Goal: Understand process/instructions

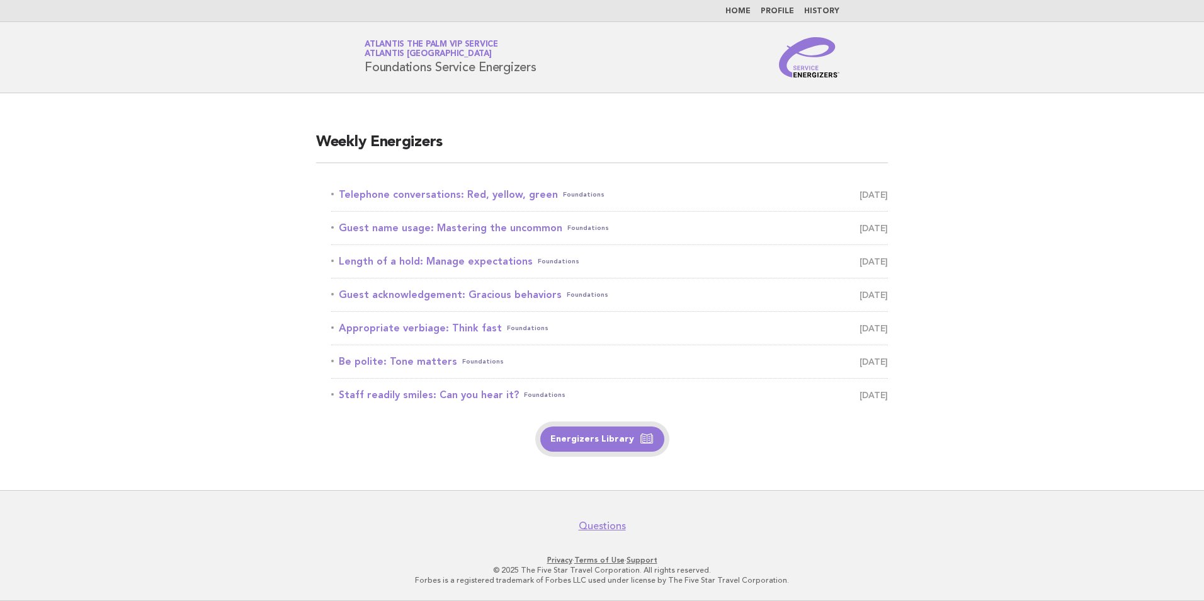
click at [575, 442] on link "Energizers Library" at bounding box center [602, 438] width 124 height 25
click at [426, 194] on link "Telephone conversations: Red, yellow, green Foundations September 15" at bounding box center [609, 195] width 557 height 18
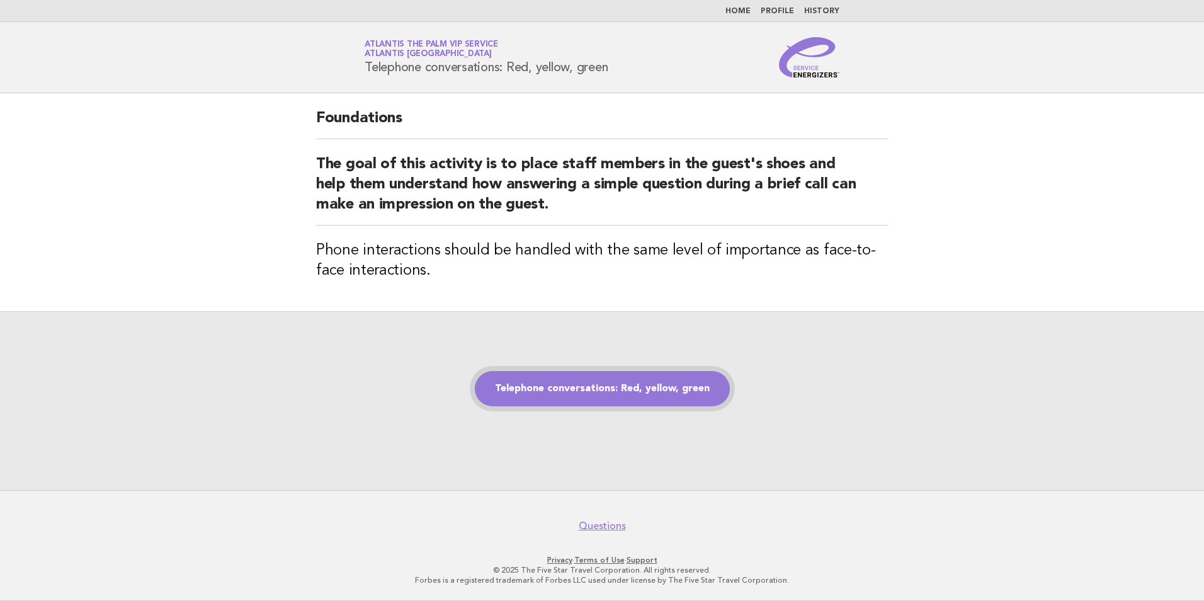
click at [595, 385] on link "Telephone conversations: Red, yellow, green" at bounding box center [602, 388] width 255 height 35
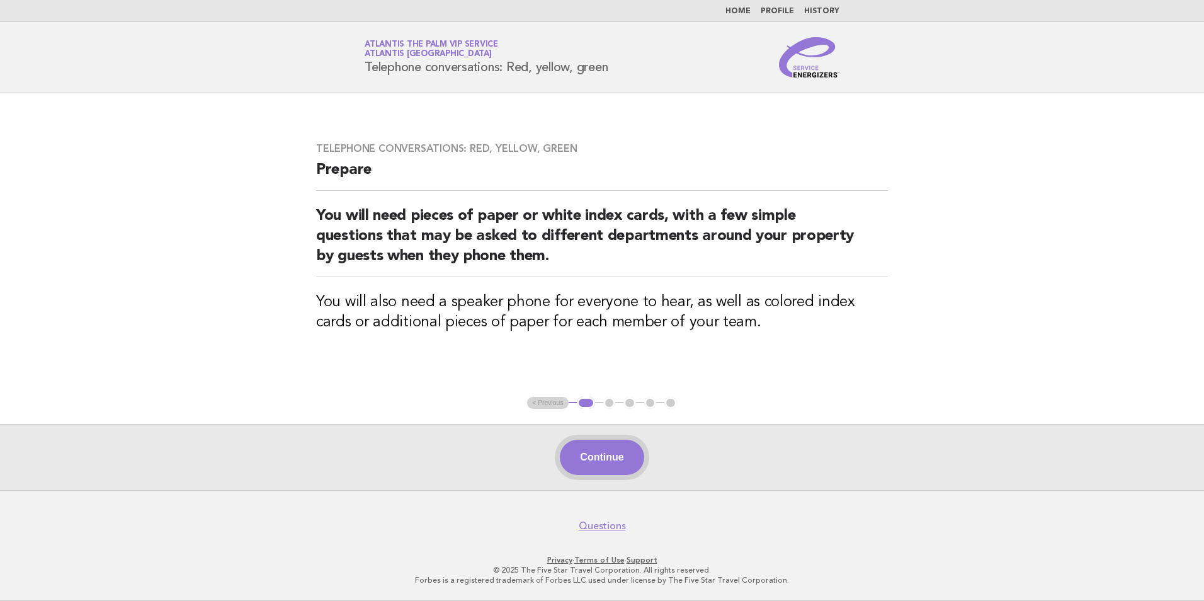
click at [619, 455] on button "Continue" at bounding box center [602, 456] width 84 height 35
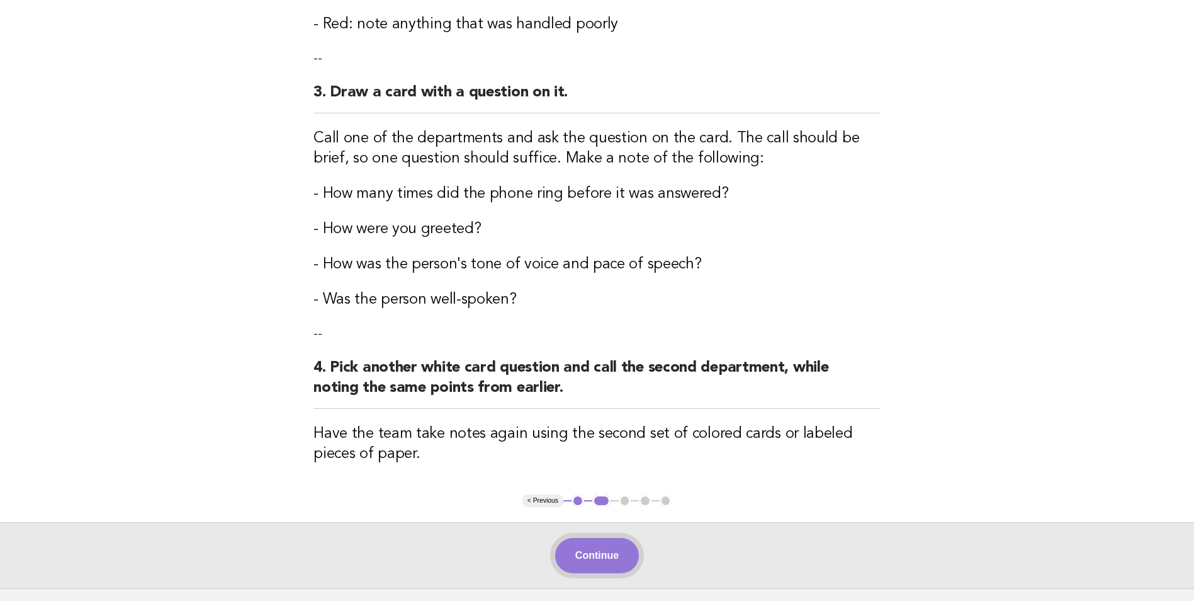
click at [574, 553] on button "Continue" at bounding box center [597, 555] width 84 height 35
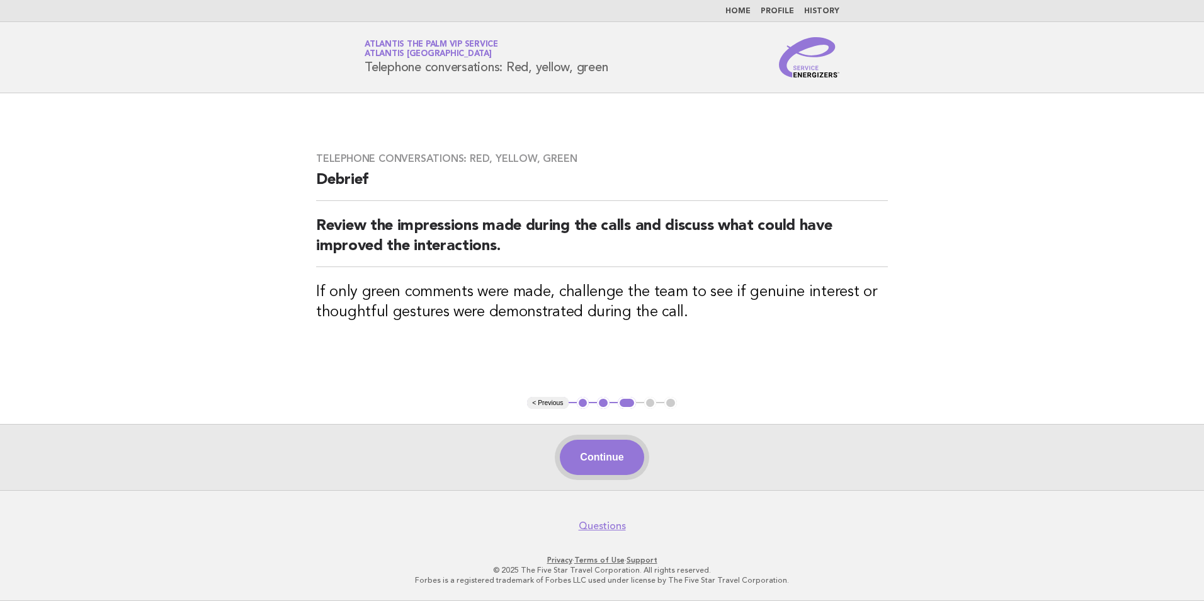
click at [611, 459] on button "Continue" at bounding box center [602, 456] width 84 height 35
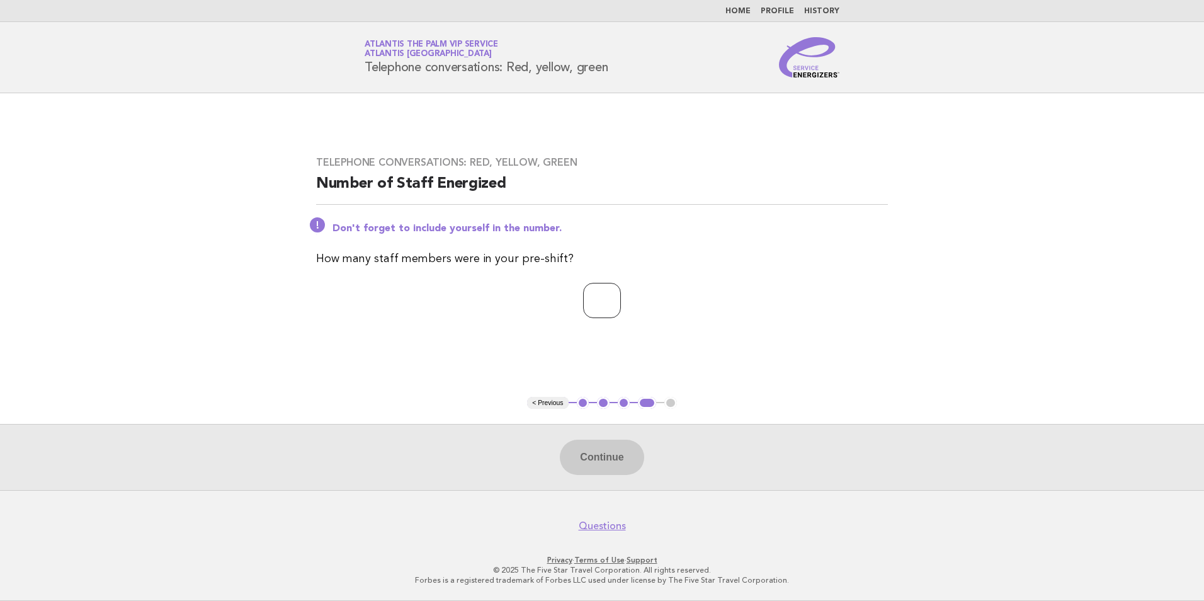
click at [606, 307] on input "number" at bounding box center [602, 300] width 38 height 35
type input "*"
click at [601, 465] on button "Continue" at bounding box center [602, 456] width 84 height 35
